Goal: Find specific page/section: Find specific page/section

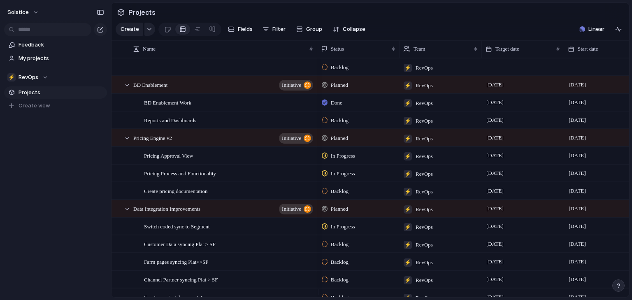
drag, startPoint x: 771, startPoint y: 1, endPoint x: 382, endPoint y: 25, distance: 389.9
click at [386, 15] on section "Projects" at bounding box center [371, 12] width 518 height 19
click at [628, 143] on div "[DATE]" at bounding box center [605, 136] width 81 height 13
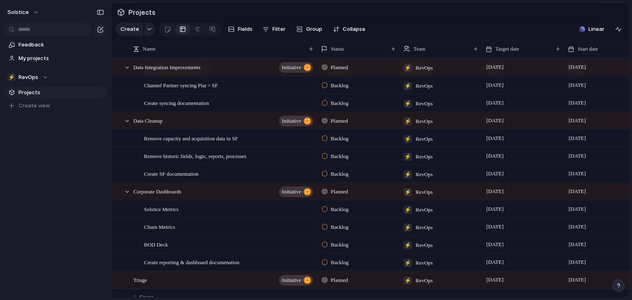
scroll to position [188, 0]
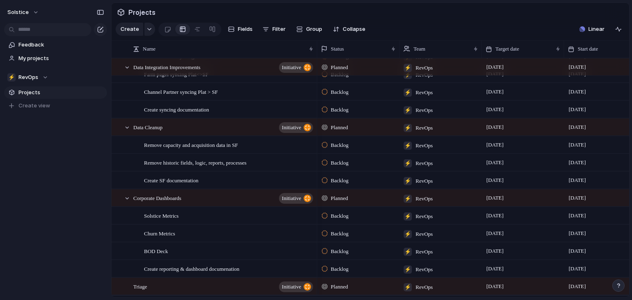
click at [632, 249] on div "Projects Create Fields Filter Group Zoom Collapse Linear Name Status Team Targe…" at bounding box center [371, 150] width 521 height 300
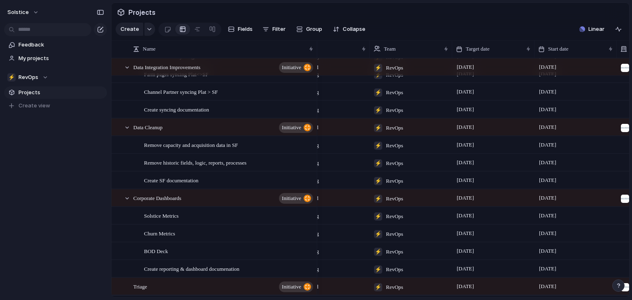
scroll to position [0, 0]
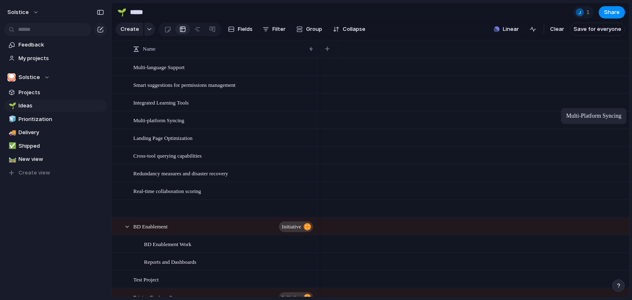
drag, startPoint x: 625, startPoint y: 118, endPoint x: 597, endPoint y: 109, distance: 28.8
click at [597, 109] on div at bounding box center [473, 102] width 312 height 18
